Goal: Task Accomplishment & Management: Manage account settings

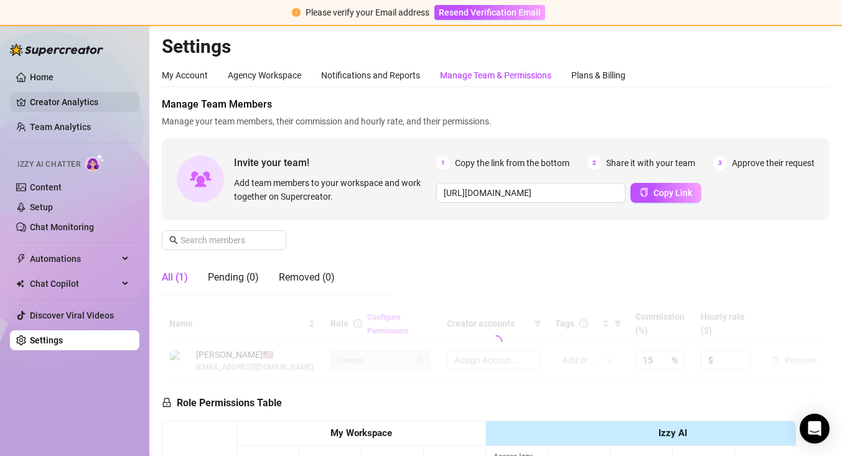
click at [90, 96] on link "Creator Analytics" at bounding box center [80, 102] width 100 height 20
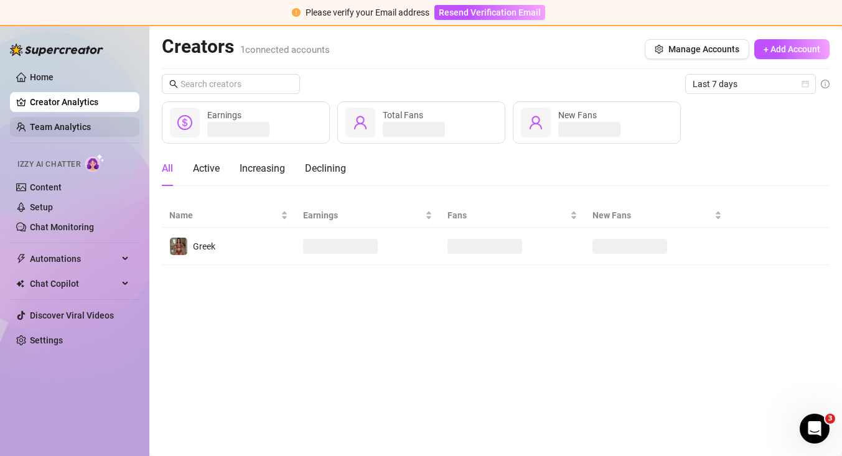
click at [91, 126] on link "Team Analytics" at bounding box center [60, 127] width 61 height 10
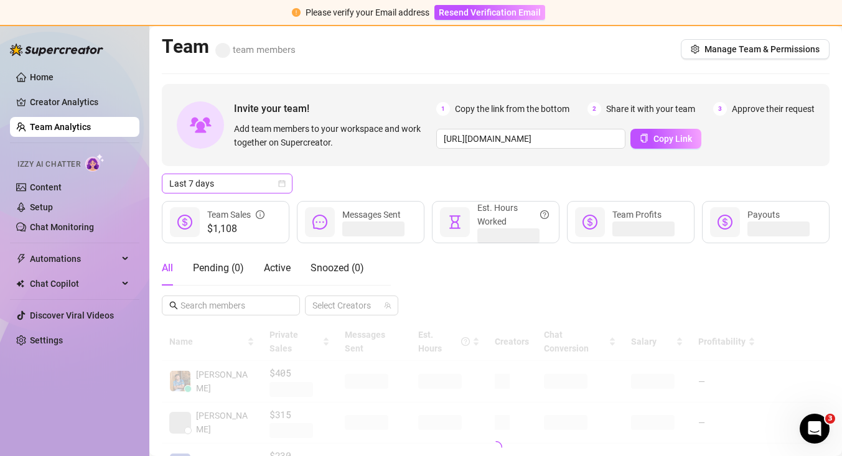
click at [284, 183] on icon "calendar" at bounding box center [282, 183] width 7 height 7
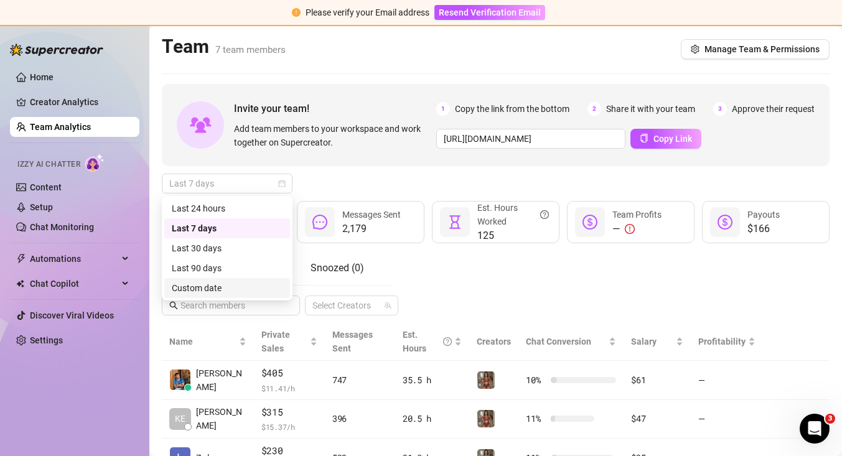
click at [258, 282] on div "Custom date" at bounding box center [227, 288] width 111 height 14
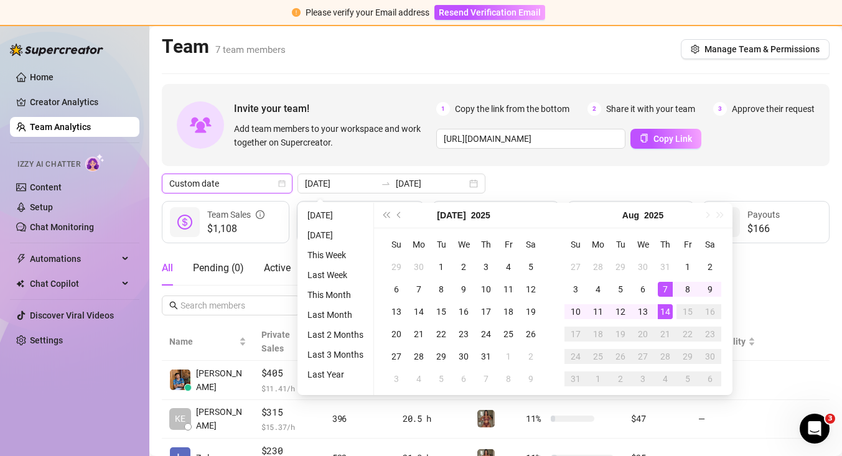
type input "[DATE]"
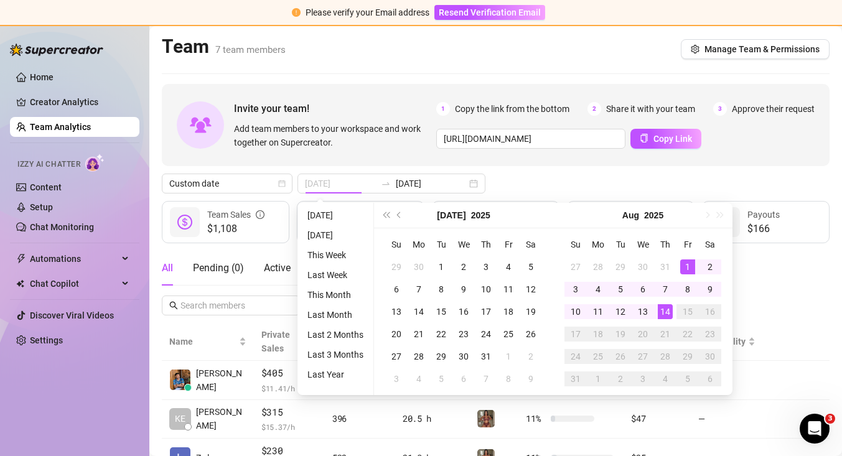
click at [689, 264] on div "1" at bounding box center [687, 266] width 15 height 15
type input "[DATE]"
click at [680, 177] on div "Custom date [DATE] [DATE]" at bounding box center [495, 184] width 667 height 20
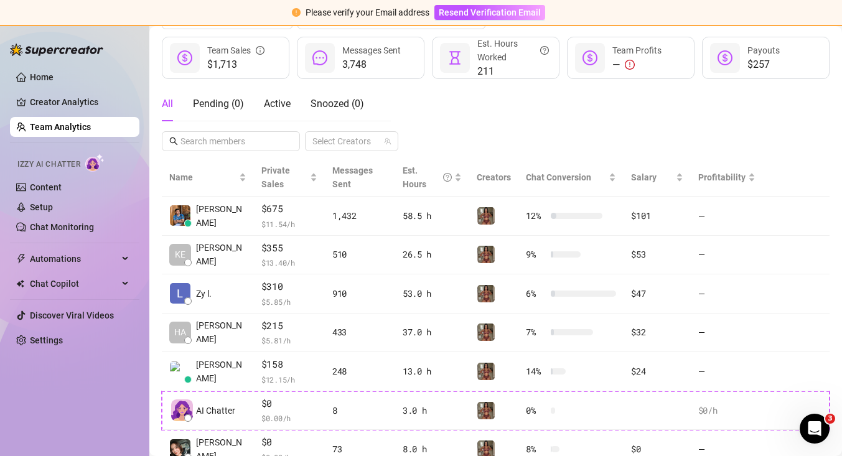
scroll to position [161, 0]
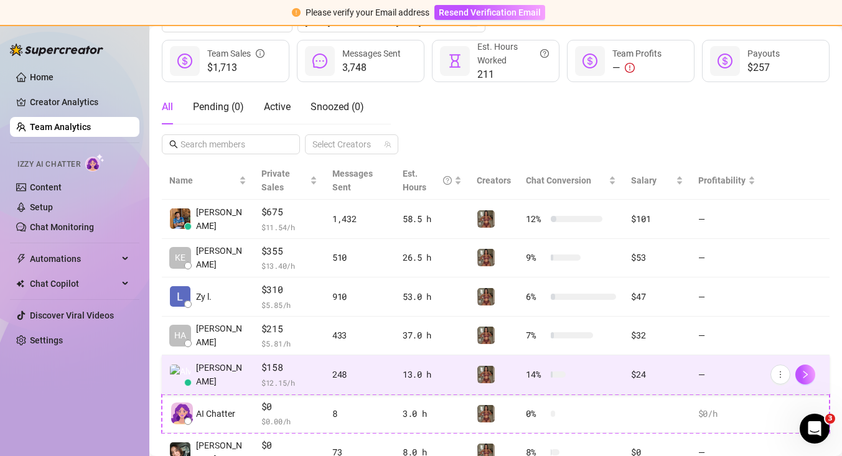
click at [638, 376] on div "$24" at bounding box center [657, 375] width 52 height 14
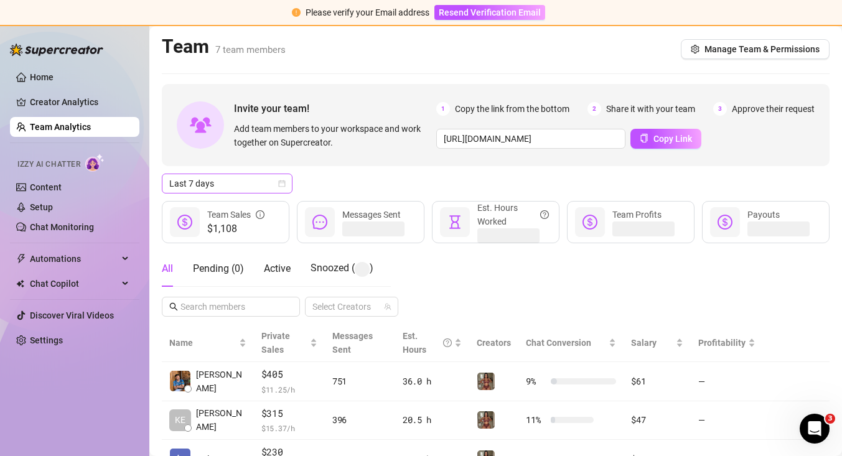
click at [283, 183] on icon "calendar" at bounding box center [281, 183] width 7 height 7
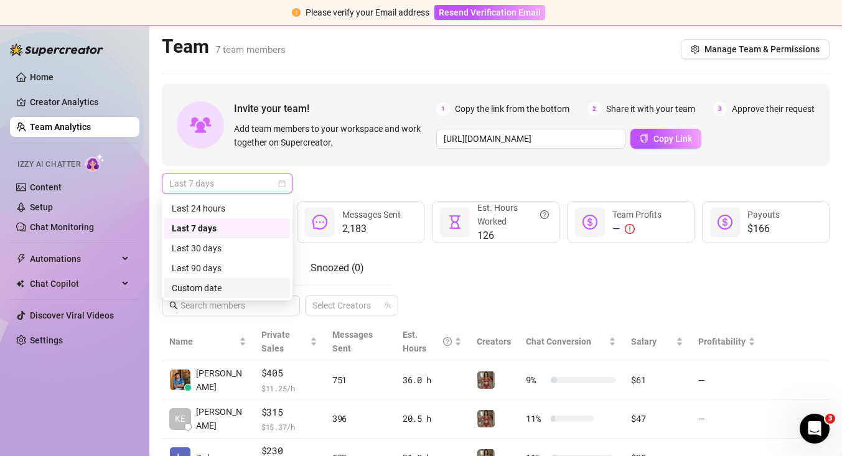
click at [248, 292] on div "Custom date" at bounding box center [227, 288] width 111 height 14
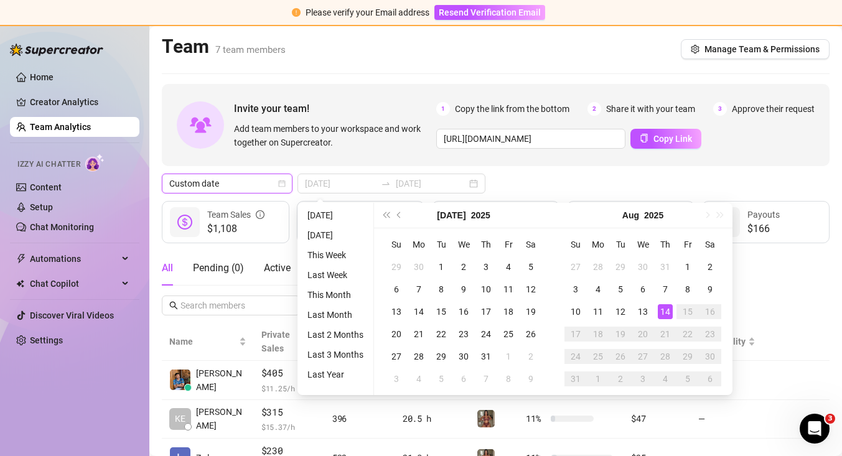
type input "[DATE]"
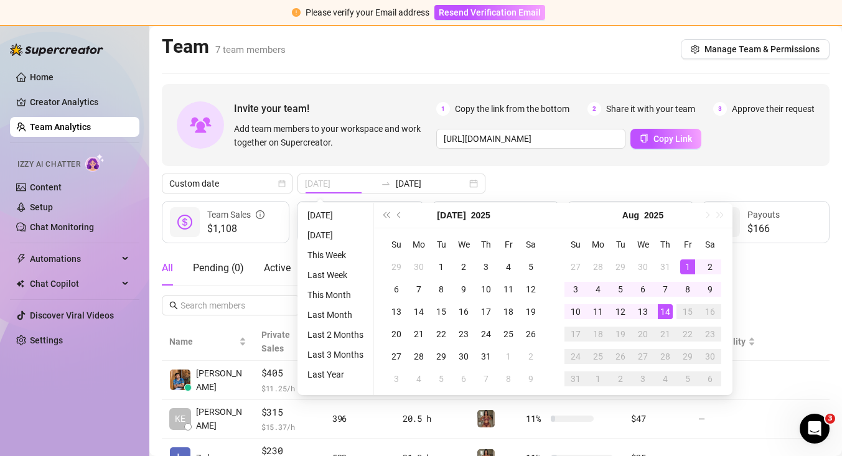
click at [683, 264] on div "1" at bounding box center [687, 266] width 15 height 15
type input "[DATE]"
click at [700, 186] on div "Custom date [DATE] [DATE]" at bounding box center [495, 184] width 667 height 20
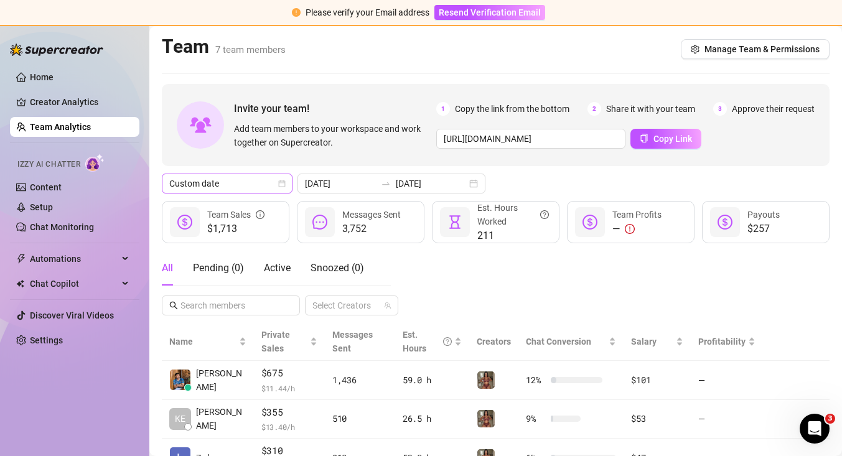
click at [279, 187] on icon "calendar" at bounding box center [282, 183] width 7 height 7
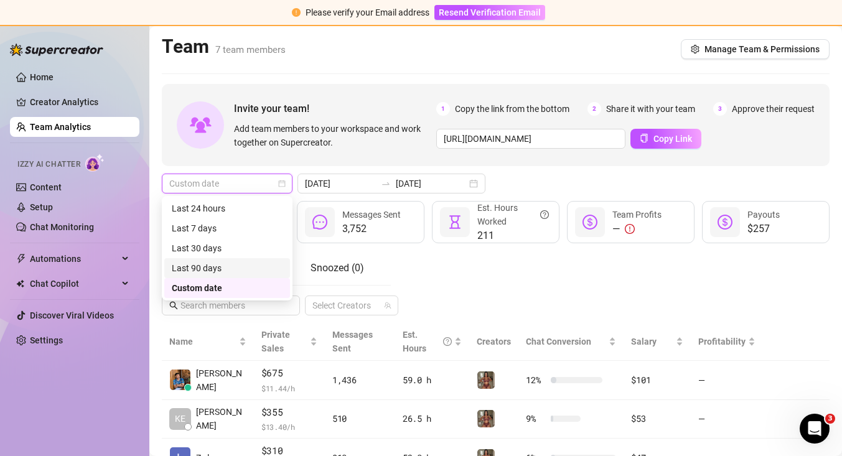
click at [248, 268] on div "Last 90 days" at bounding box center [227, 268] width 111 height 14
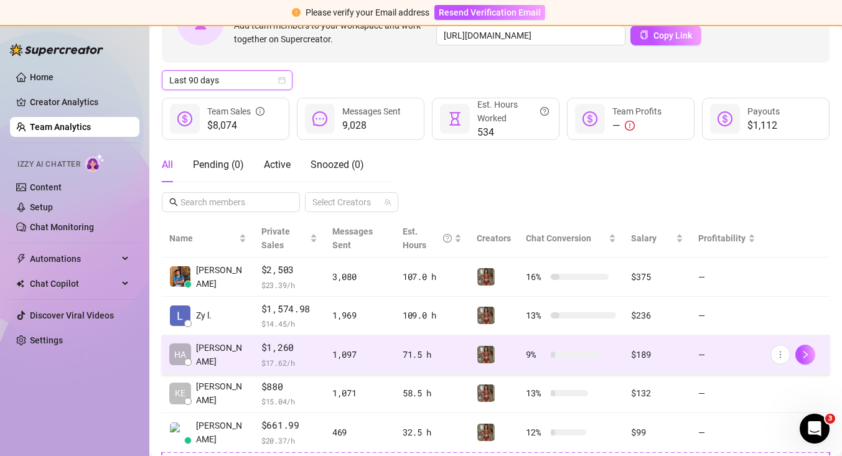
scroll to position [102, 0]
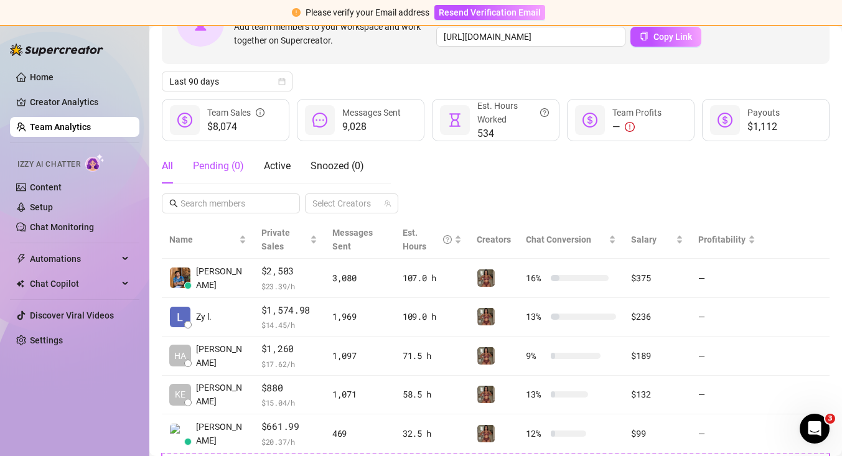
click at [229, 169] on div "Pending ( 0 )" at bounding box center [218, 166] width 51 height 15
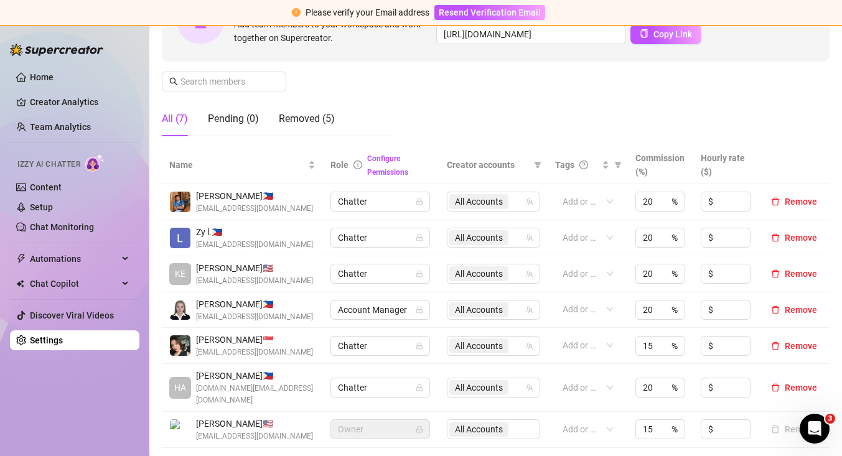
scroll to position [159, 0]
click at [312, 121] on div "Removed (5)" at bounding box center [307, 118] width 56 height 15
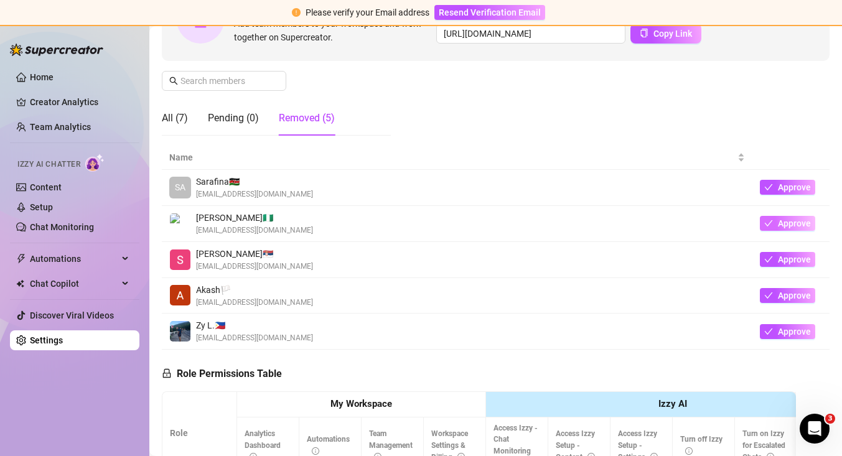
click at [778, 225] on span "Approve" at bounding box center [794, 223] width 33 height 10
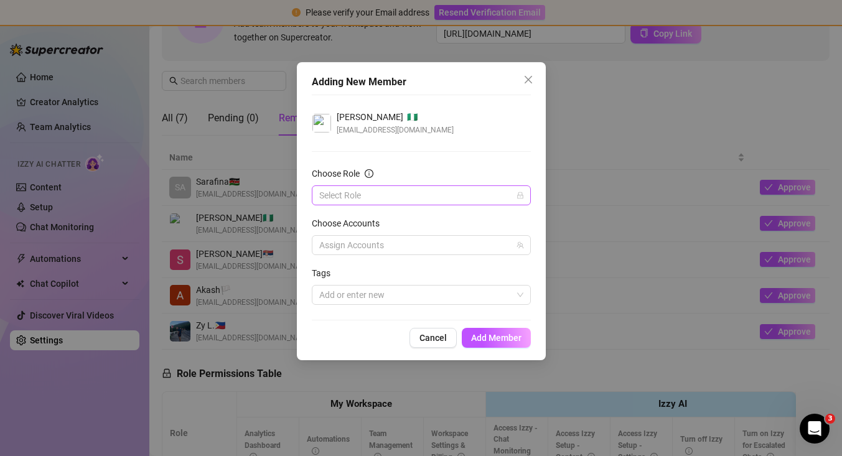
click at [448, 191] on input "Choose Role" at bounding box center [415, 195] width 193 height 19
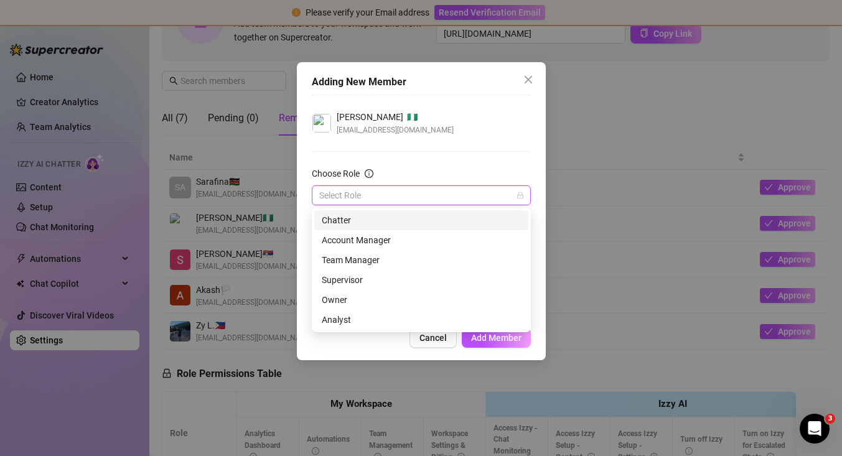
click at [409, 219] on div "Chatter" at bounding box center [421, 220] width 199 height 14
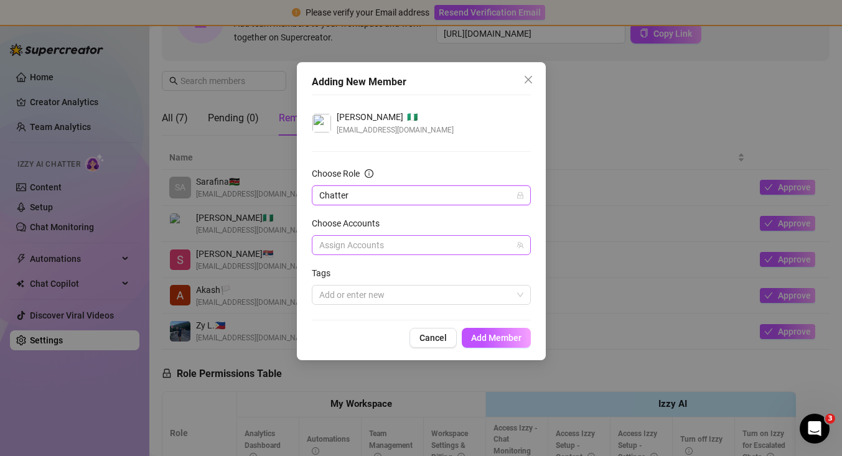
click at [397, 241] on div at bounding box center [414, 244] width 201 height 17
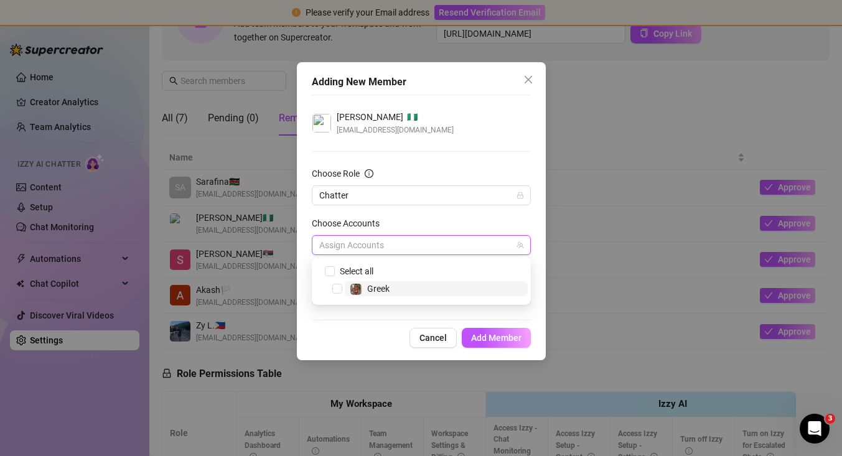
click at [368, 284] on span "Greek" at bounding box center [378, 289] width 22 height 10
checkbox input "true"
click at [368, 312] on div "[PERSON_NAME] 🇳🇬 [EMAIL_ADDRESS][DOMAIN_NAME] Choose Role Chatter Choose Accoun…" at bounding box center [421, 208] width 219 height 226
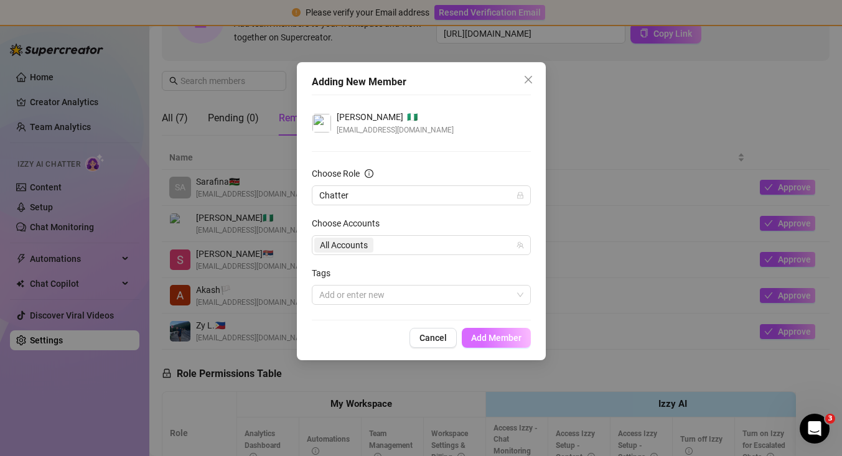
click at [489, 342] on span "Add Member" at bounding box center [496, 338] width 50 height 10
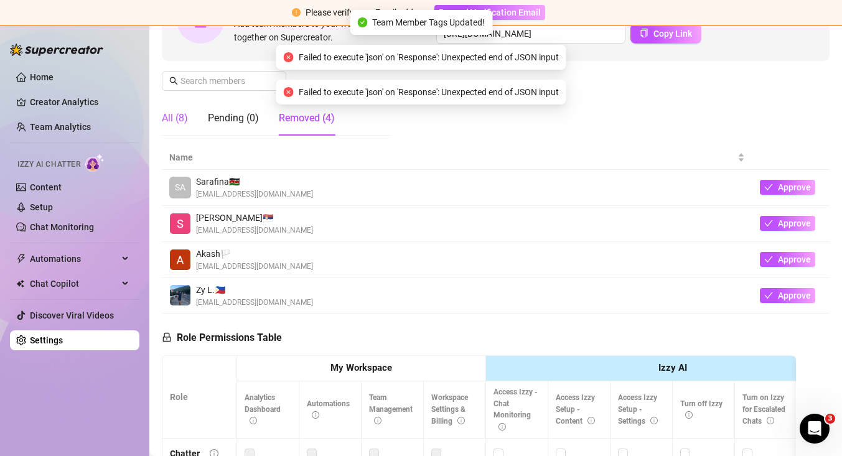
click at [180, 124] on div "All (8)" at bounding box center [175, 118] width 26 height 15
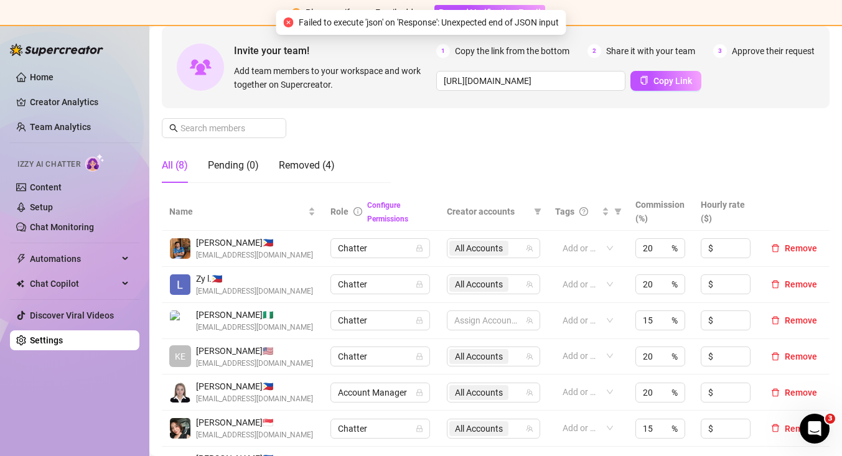
scroll to position [110, 0]
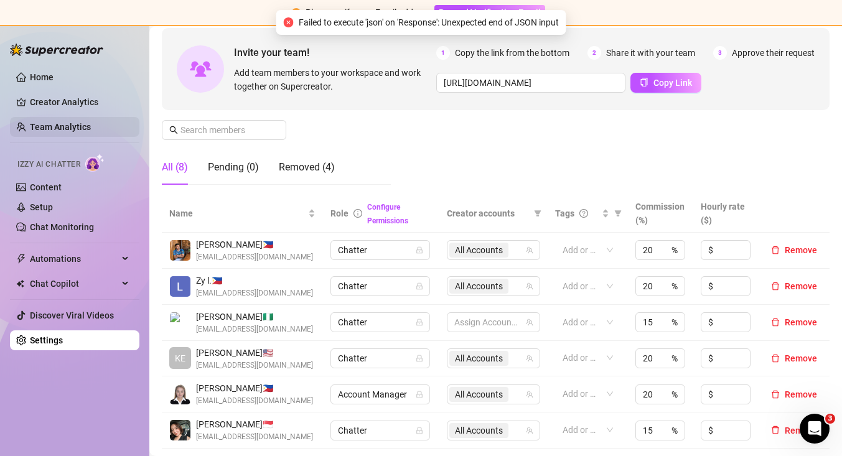
click at [82, 122] on link "Team Analytics" at bounding box center [60, 127] width 61 height 10
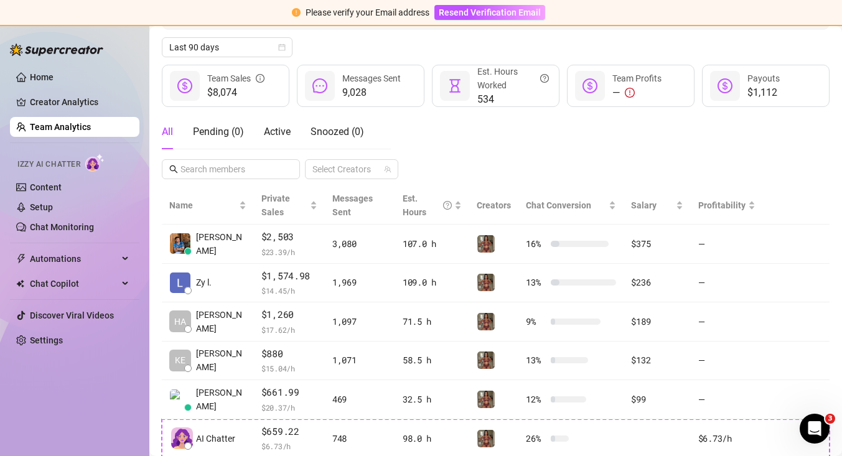
scroll to position [128, 0]
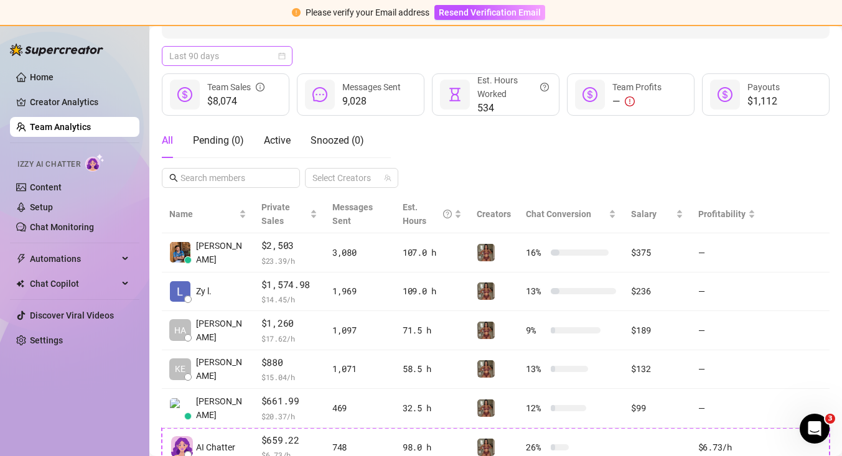
click at [287, 59] on div "Last 90 days" at bounding box center [227, 56] width 131 height 20
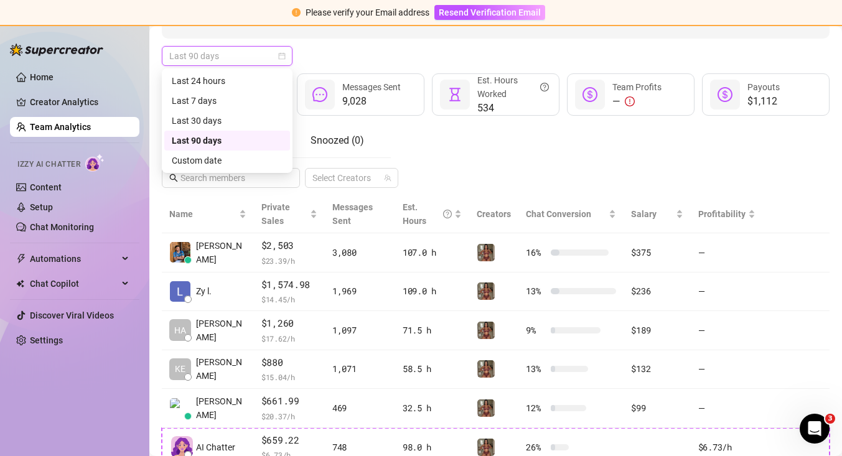
click at [265, 141] on div "Last 90 days" at bounding box center [227, 141] width 111 height 14
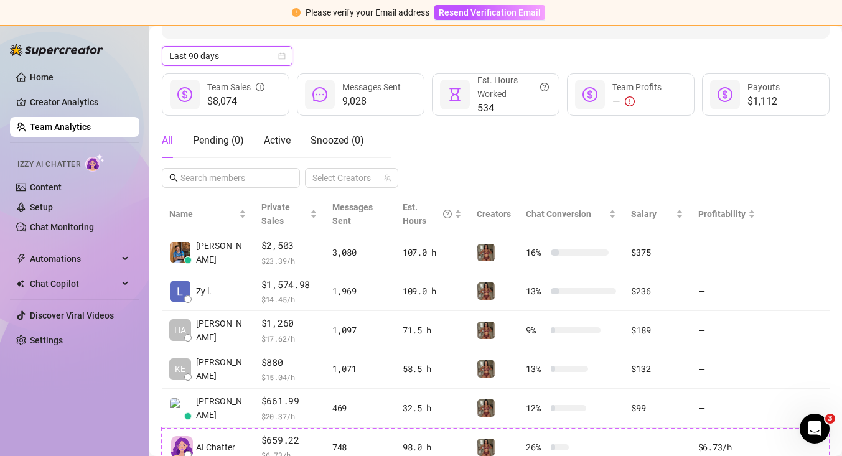
scroll to position [292, 0]
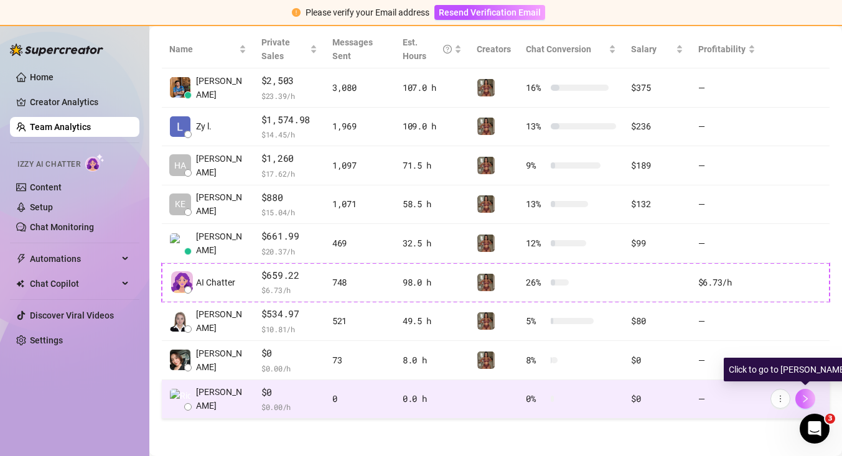
click at [806, 399] on icon "right" at bounding box center [805, 398] width 9 height 9
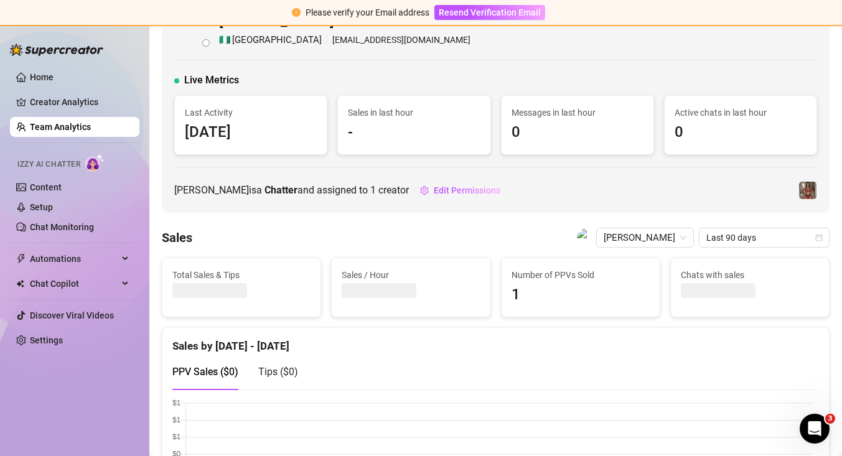
scroll to position [22, 0]
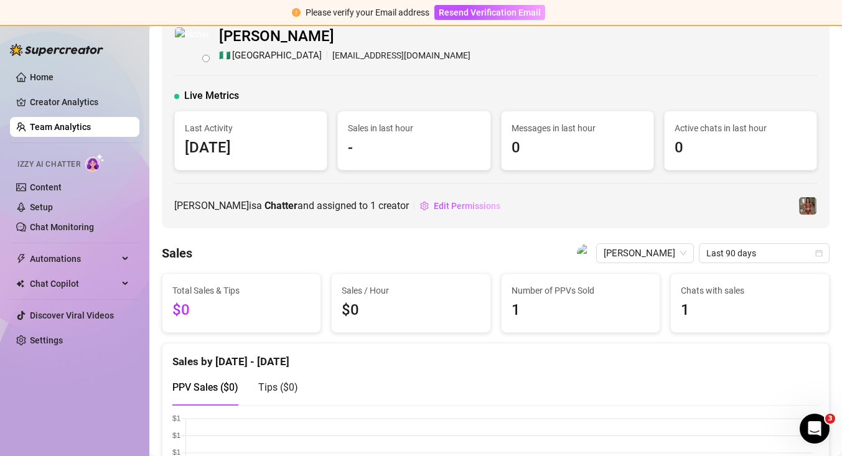
click at [91, 129] on link "Team Analytics" at bounding box center [60, 127] width 61 height 10
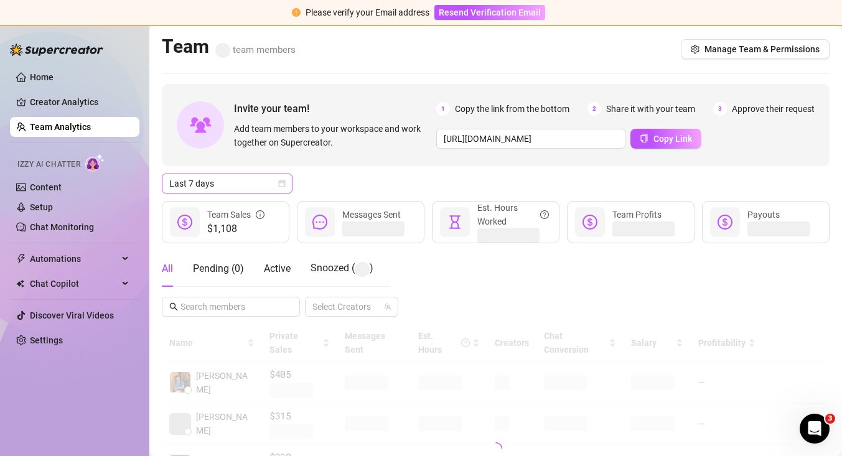
click at [196, 185] on span "Last 7 days" at bounding box center [227, 183] width 116 height 19
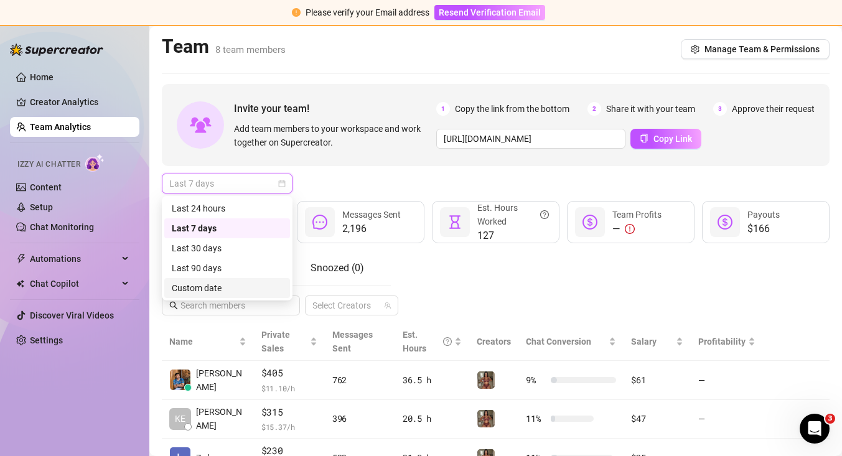
click at [212, 286] on div "Custom date" at bounding box center [227, 288] width 111 height 14
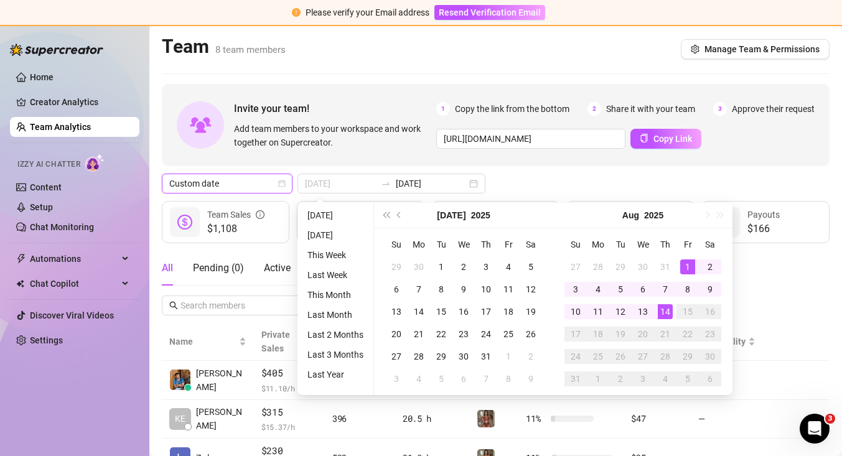
type input "[DATE]"
click at [692, 268] on div "1" at bounding box center [687, 266] width 15 height 15
type input "[DATE]"
click at [693, 185] on div "Custom date [DATE] [DATE]" at bounding box center [495, 184] width 667 height 20
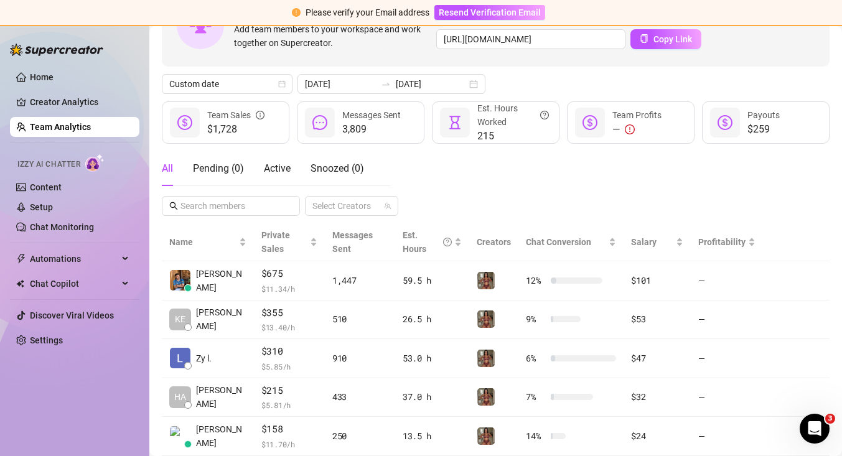
scroll to position [106, 0]
